Goal: Task Accomplishment & Management: Manage account settings

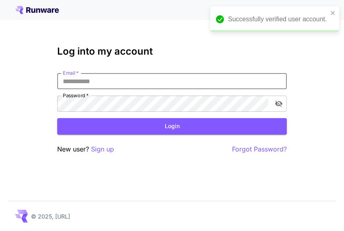
click at [167, 76] on input "Email   *" at bounding box center [171, 81] width 229 height 16
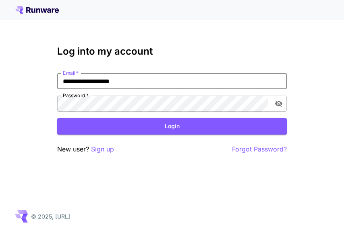
type input "**********"
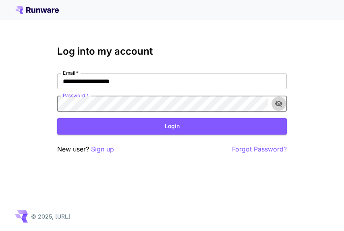
click at [284, 102] on button "toggle password visibility" at bounding box center [278, 104] width 14 height 14
click button "Login" at bounding box center [171, 126] width 229 height 16
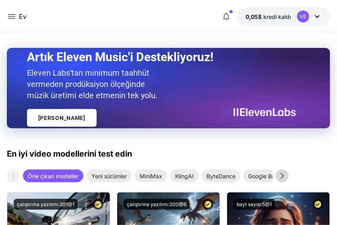
scroll to position [160, 0]
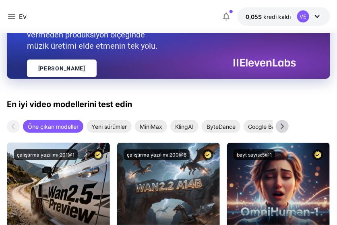
click at [282, 128] on icon at bounding box center [281, 126] width 3 height 6
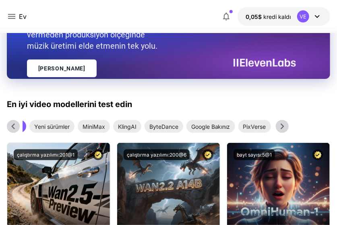
click at [281, 128] on icon at bounding box center [281, 126] width 3 height 6
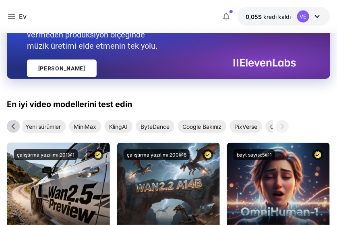
click at [281, 128] on icon at bounding box center [281, 126] width 3 height 6
click at [283, 129] on icon at bounding box center [282, 126] width 12 height 12
click at [282, 129] on icon at bounding box center [282, 126] width 12 height 12
click at [282, 127] on icon at bounding box center [282, 126] width 12 height 12
